Goal: Check status: Check status

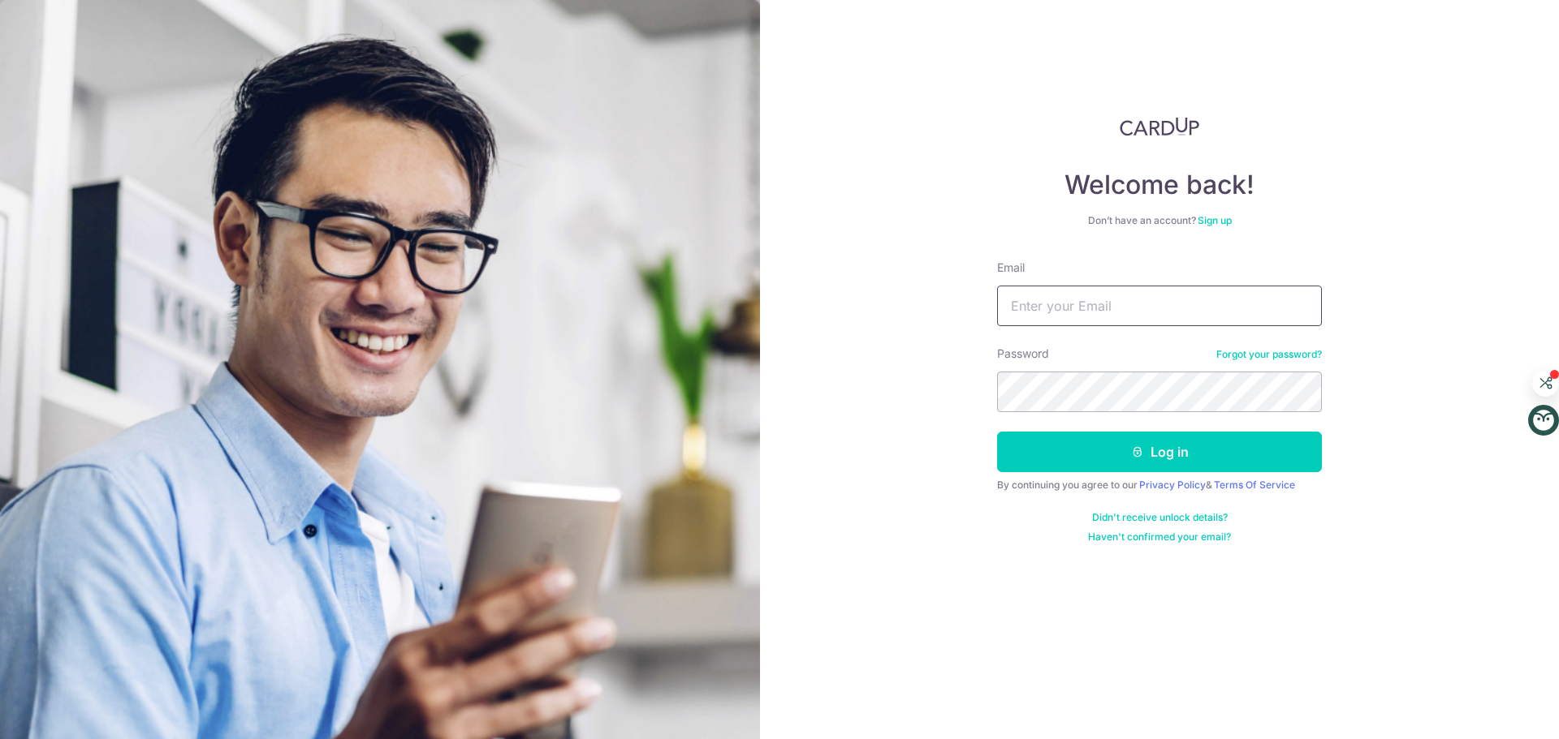
type input "[EMAIL_ADDRESS][DOMAIN_NAME]"
click at [997, 432] on button "Log in" at bounding box center [1159, 452] width 325 height 41
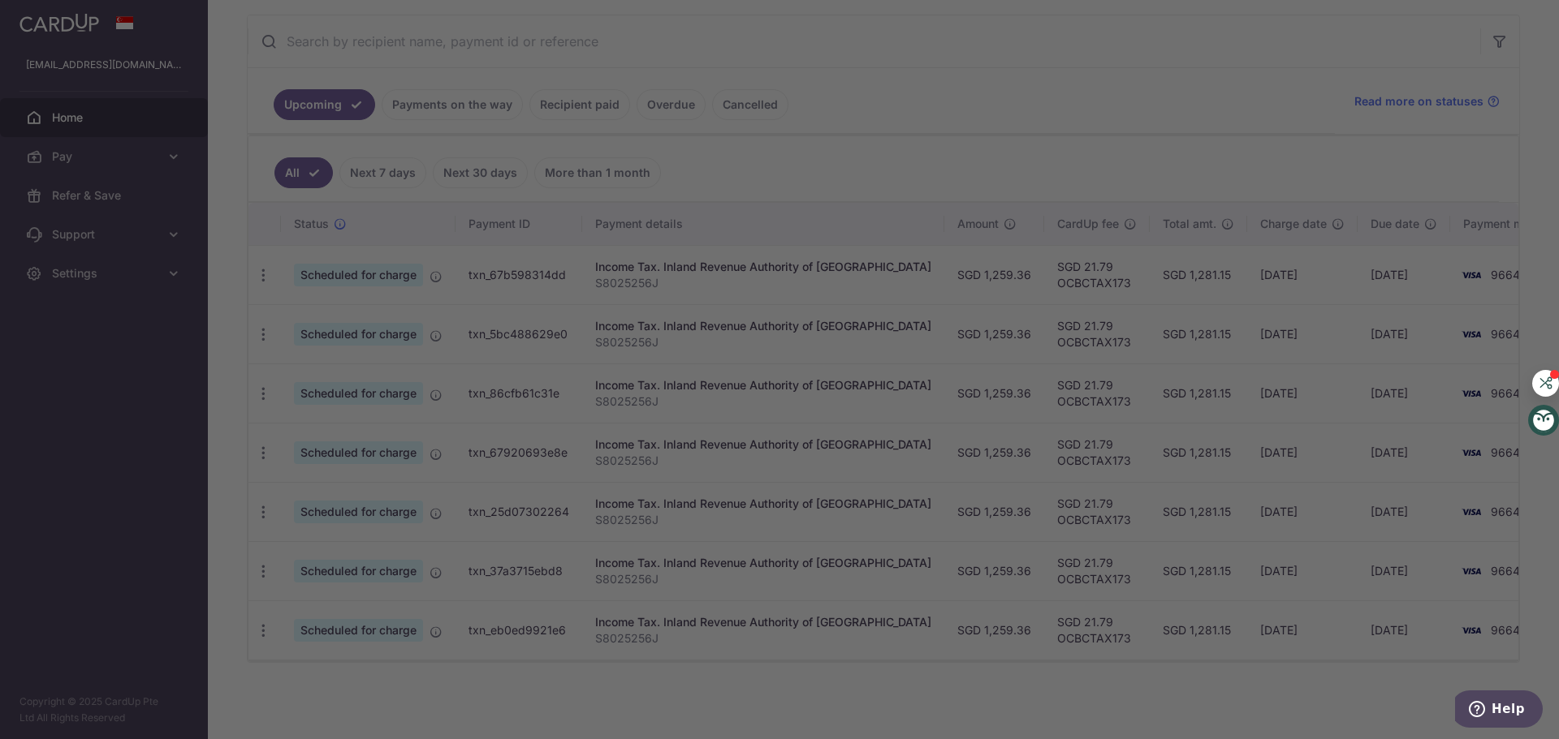
scroll to position [218, 0]
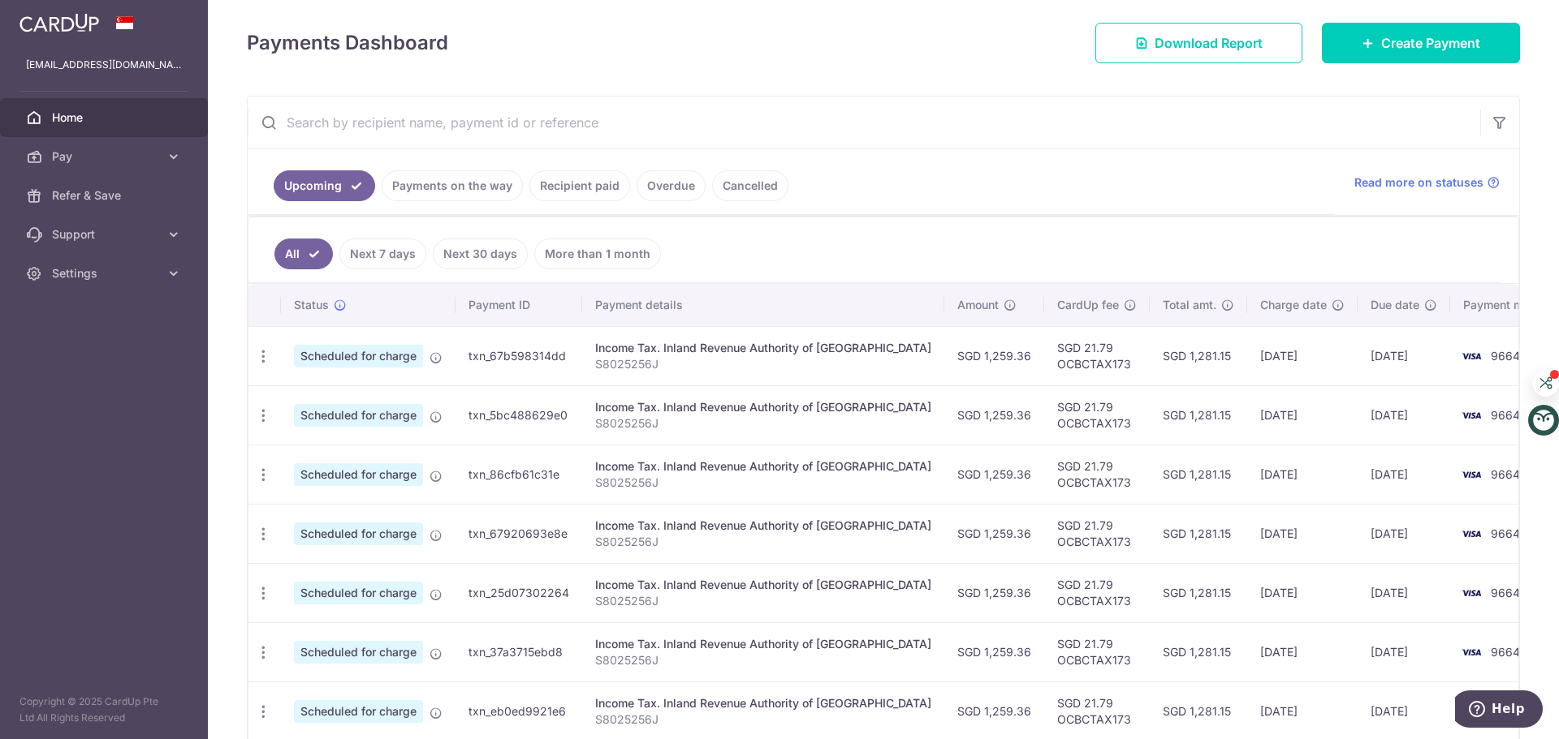
click at [443, 184] on link "Payments on the way" at bounding box center [452, 185] width 141 height 31
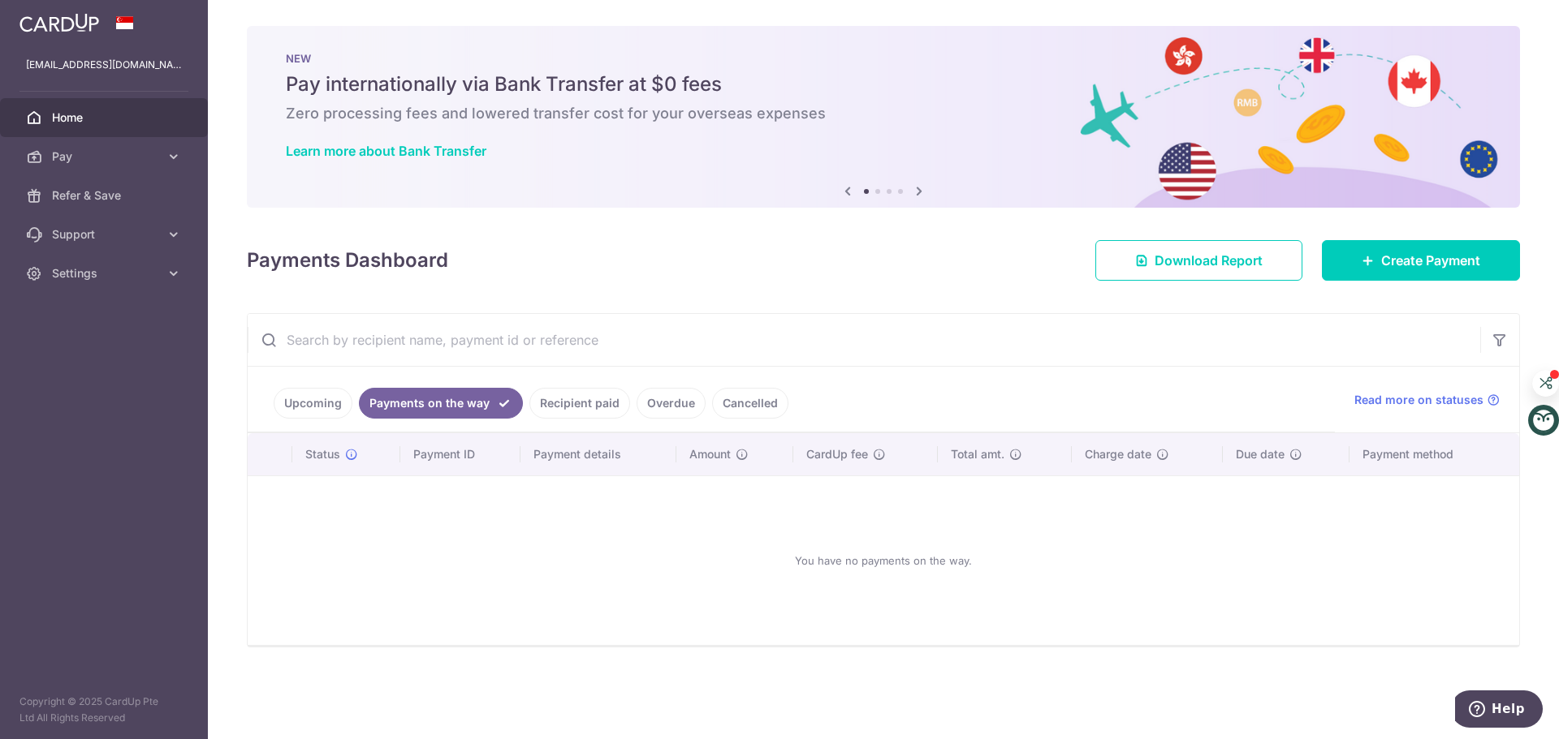
click at [581, 402] on link "Recipient paid" at bounding box center [579, 403] width 101 height 31
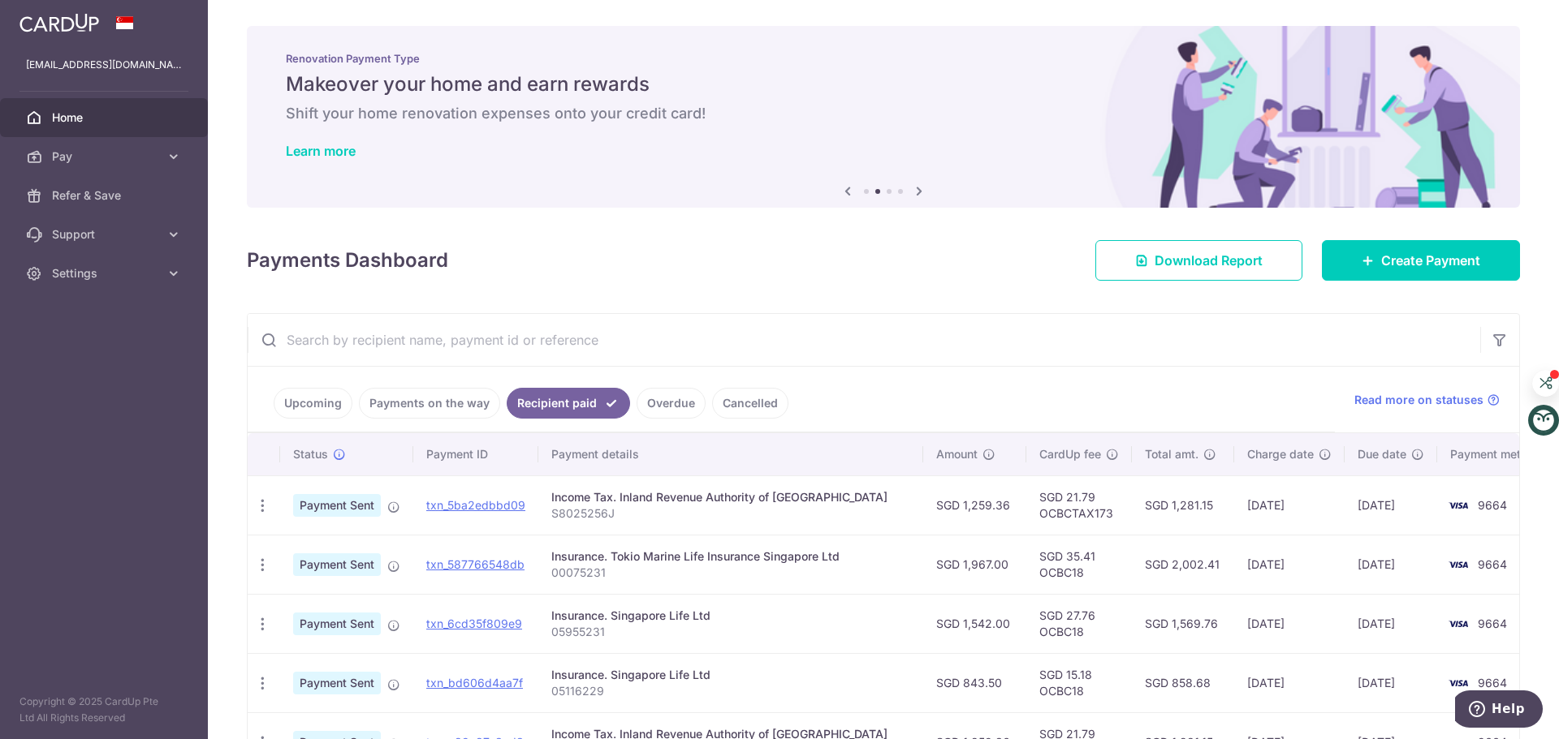
drag, startPoint x: 68, startPoint y: 122, endPoint x: 80, endPoint y: 121, distance: 12.2
click at [68, 122] on span "Home" at bounding box center [105, 118] width 107 height 16
